Goal: Information Seeking & Learning: Learn about a topic

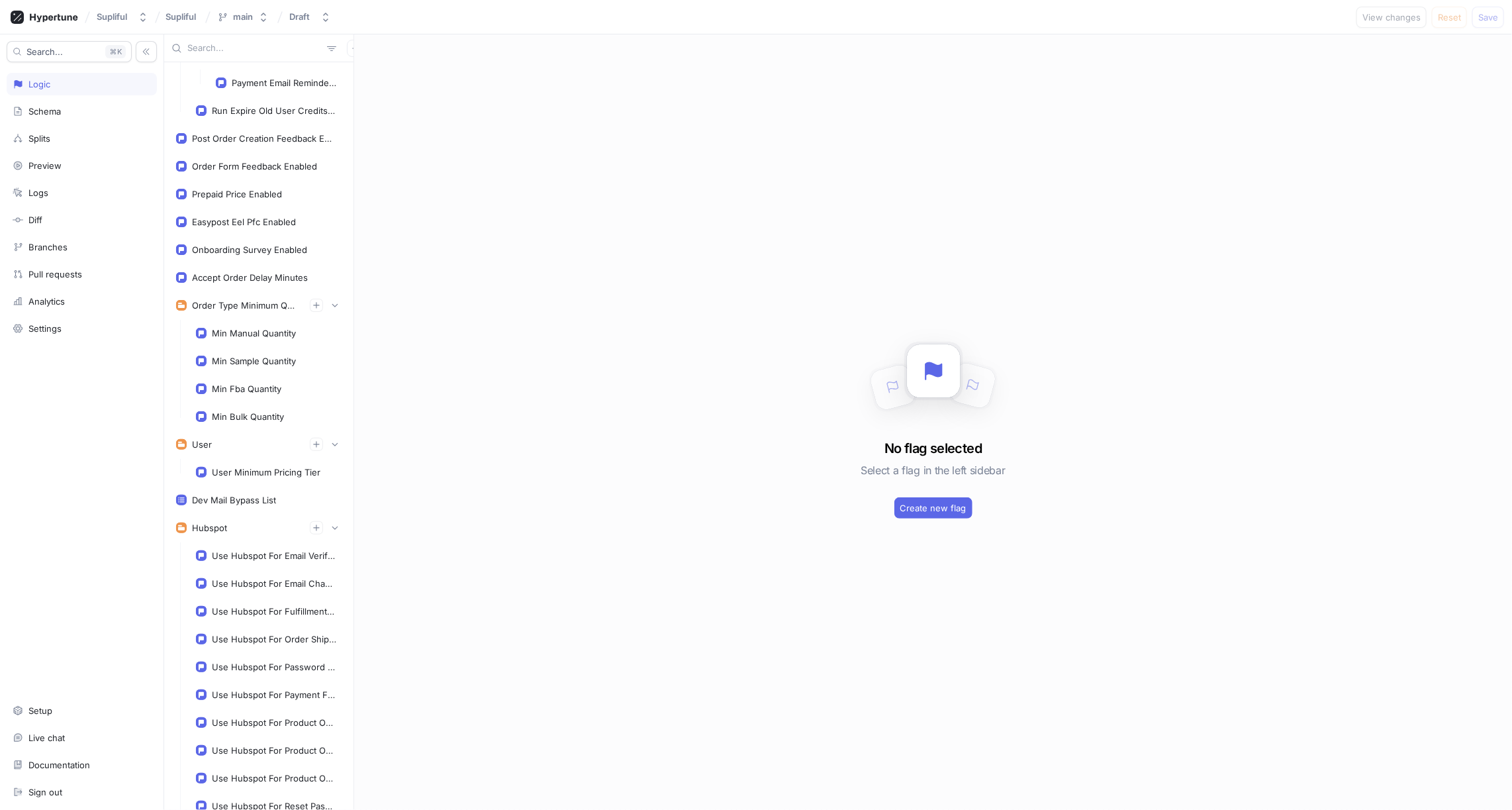
scroll to position [1213, 0]
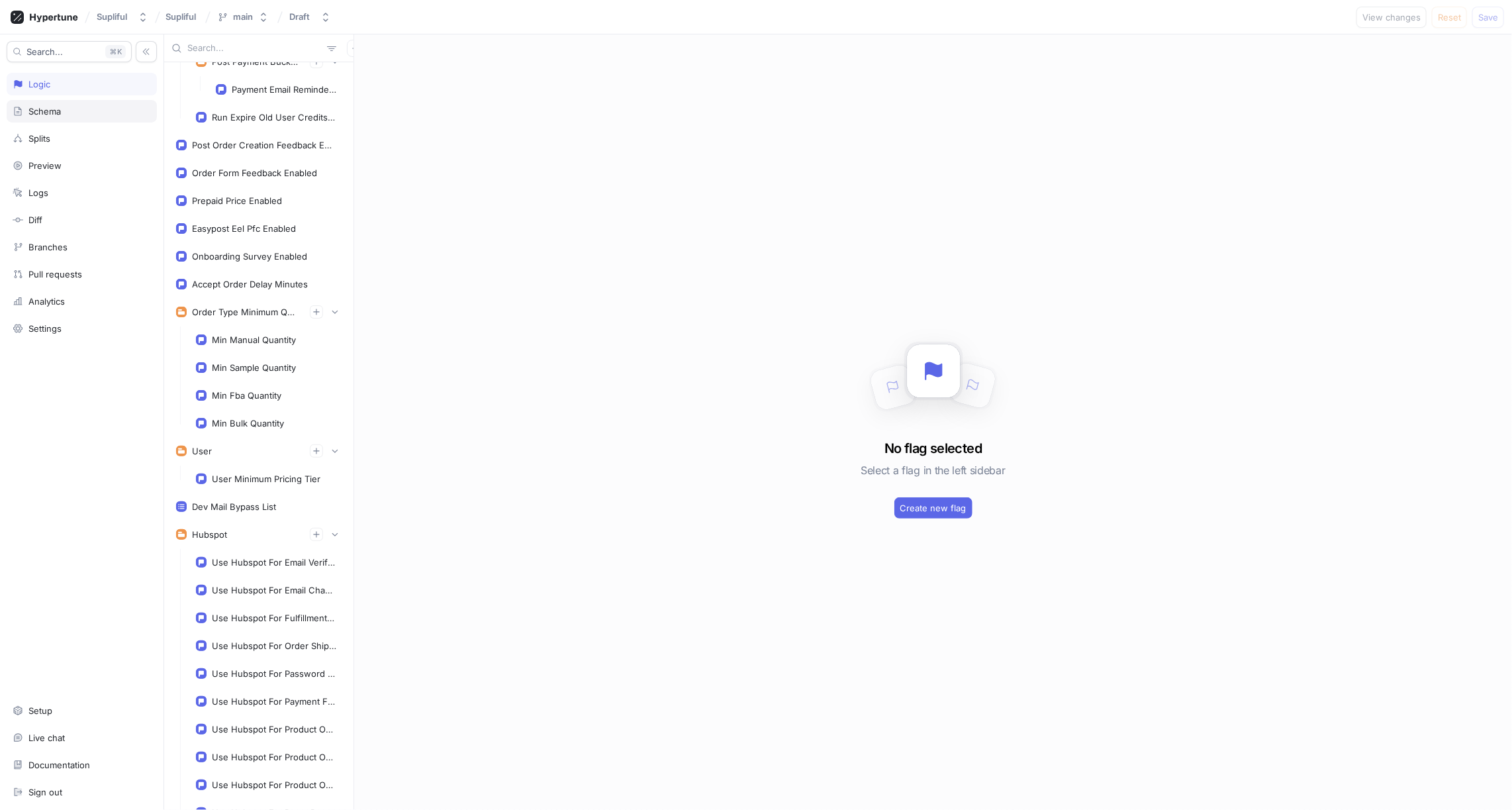
click at [50, 110] on div "Schema" at bounding box center [44, 112] width 33 height 11
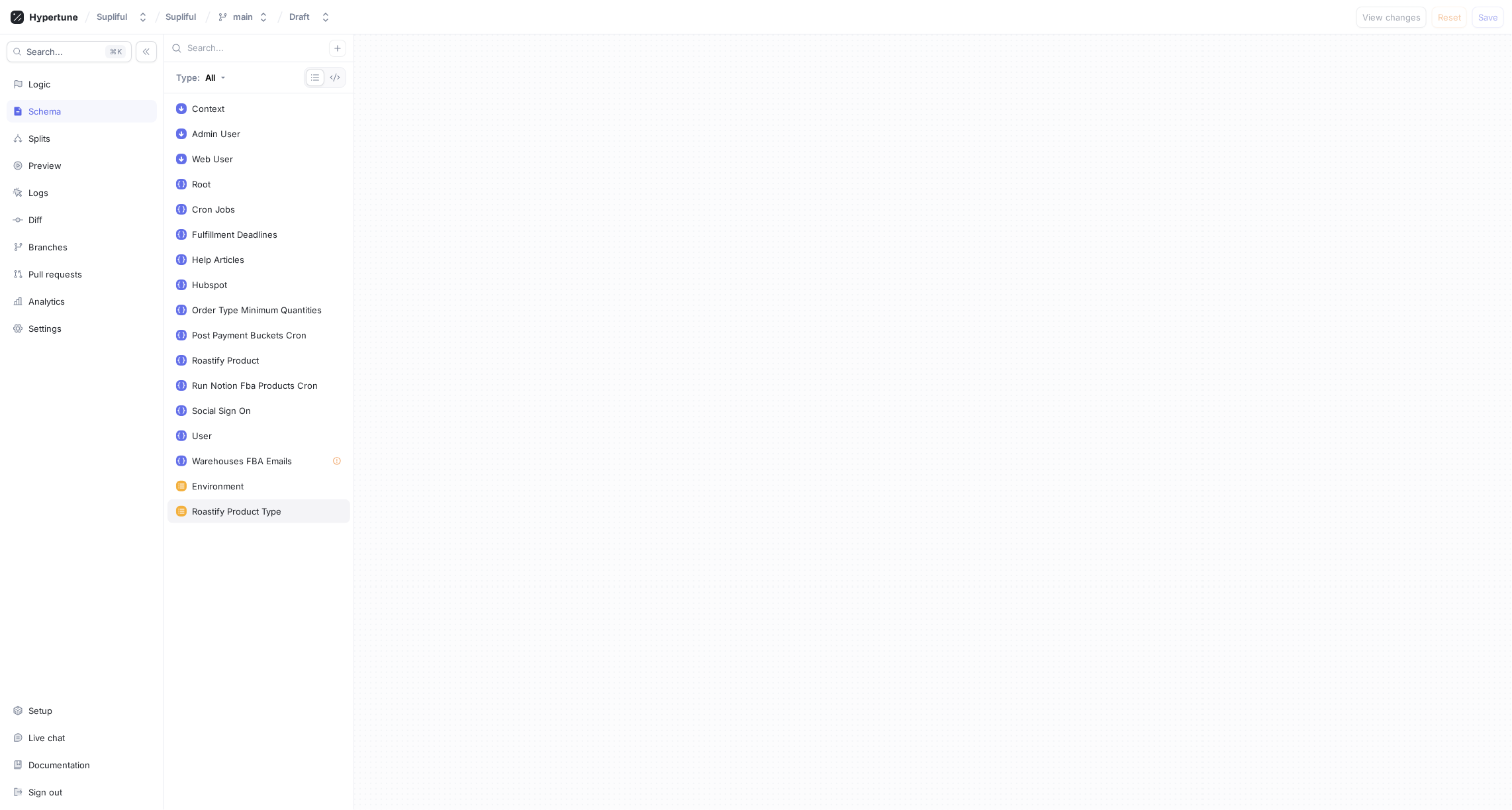
click at [248, 506] on div "Roastify Product Type" at bounding box center [236, 511] width 90 height 11
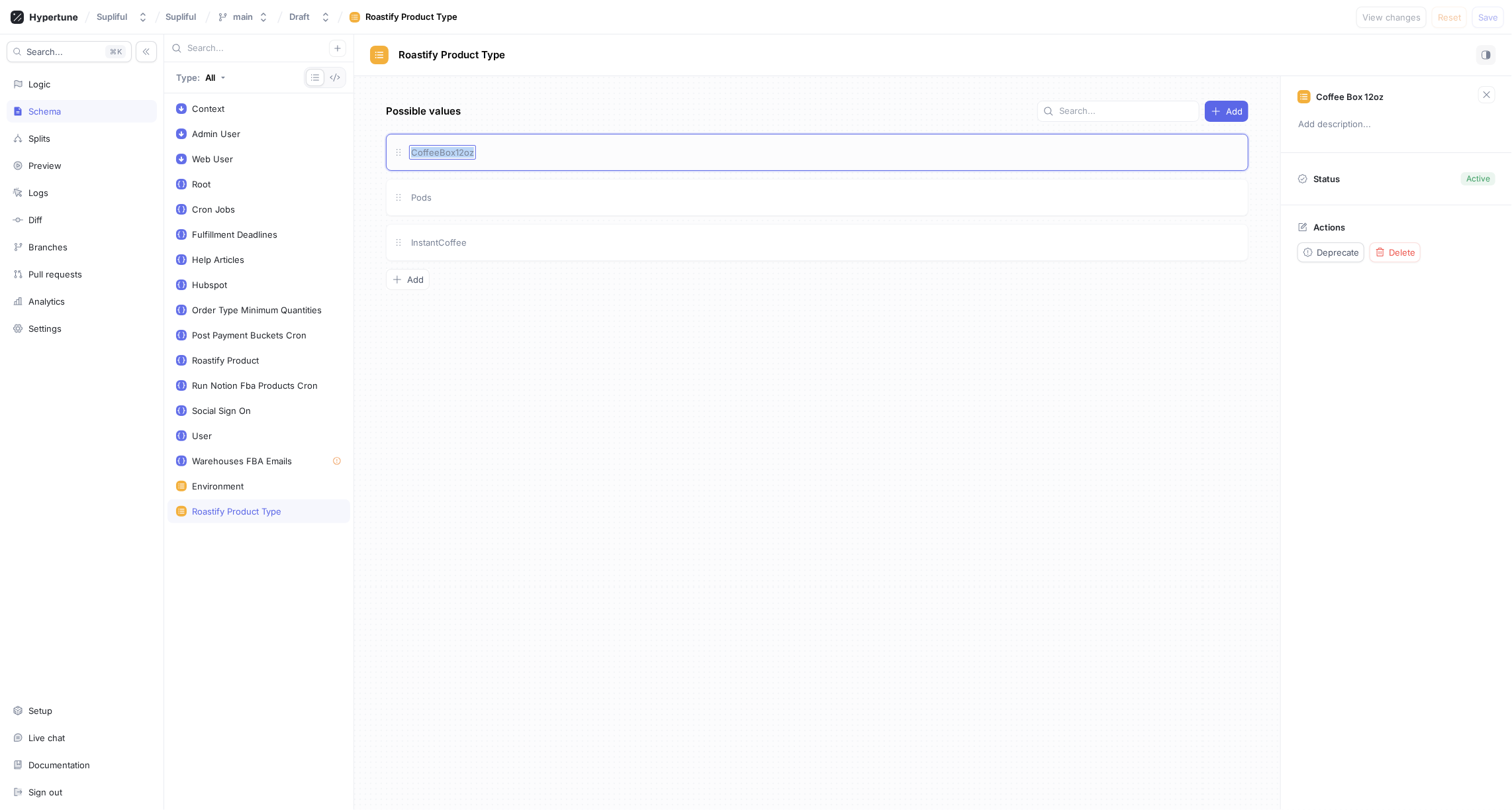
drag, startPoint x: 475, startPoint y: 152, endPoint x: 412, endPoint y: 151, distance: 63.0
click at [412, 151] on div "CoffeeBox12oz" at bounding box center [825, 152] width 832 height 15
copy span "CoffeeBox12oz"
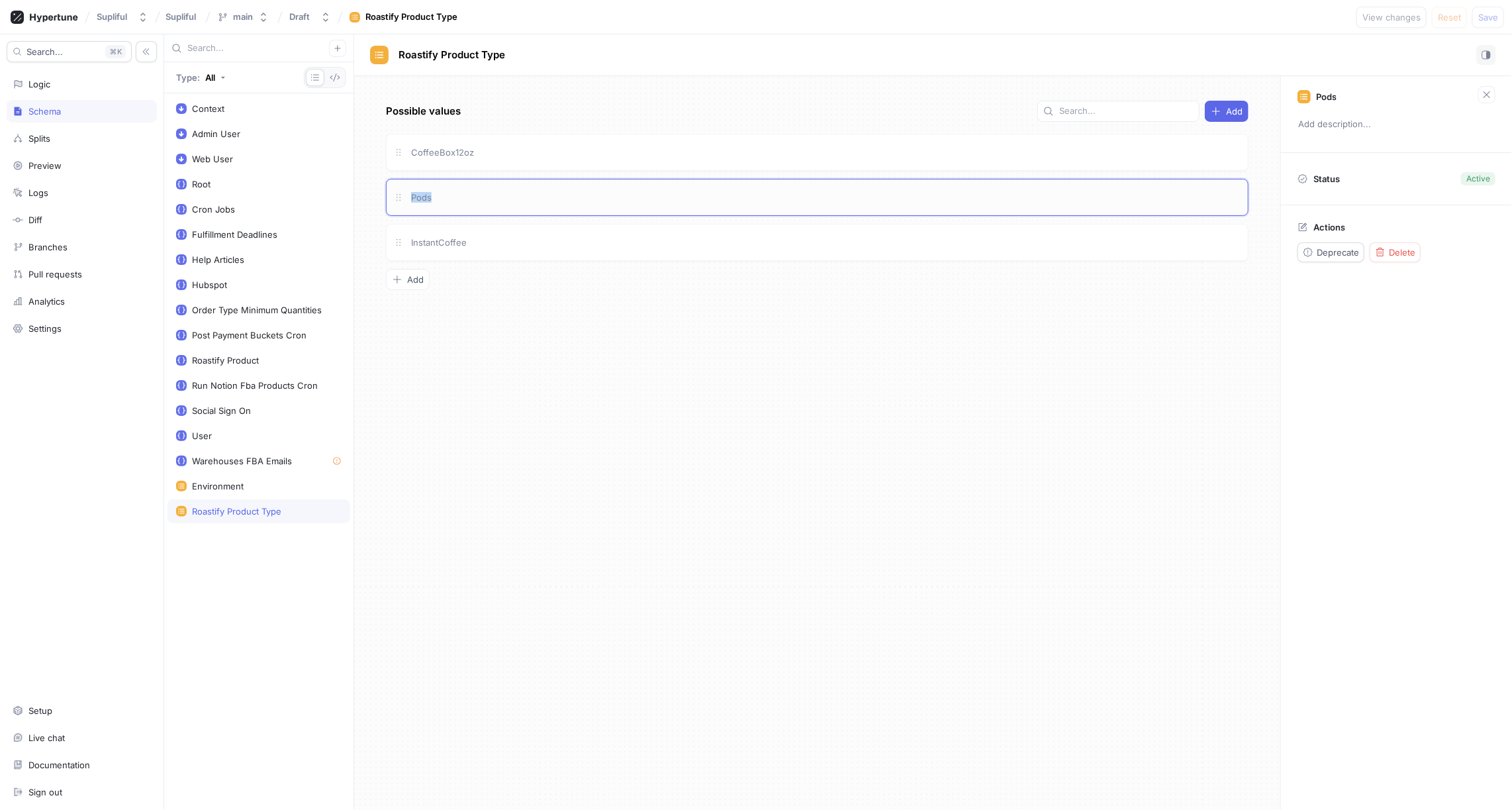
drag, startPoint x: 439, startPoint y: 193, endPoint x: 406, endPoint y: 193, distance: 33.0
click at [406, 193] on div "Pods" at bounding box center [817, 197] width 863 height 37
copy span "Pods"
drag, startPoint x: 473, startPoint y: 241, endPoint x: 406, endPoint y: 238, distance: 67.1
click at [406, 238] on div "InstantCoffee" at bounding box center [817, 242] width 863 height 37
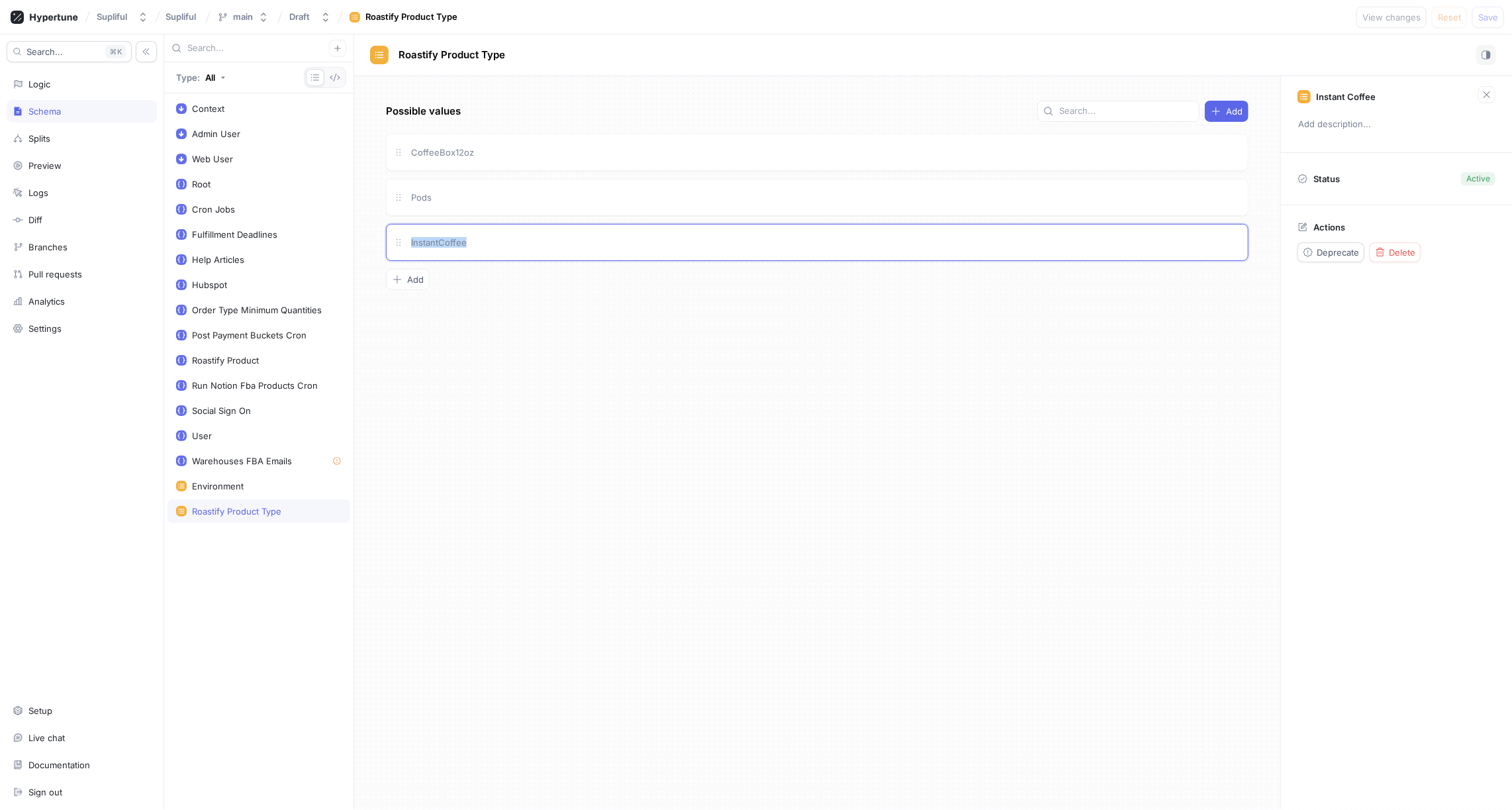
copy span "InstantCoffee"
click at [528, 441] on div "Possible values Add CoffeeBox12oz Pods InstantCoffee To pick up a draggable ite…" at bounding box center [817, 443] width 926 height 734
